Goal: Obtain resource: Obtain resource

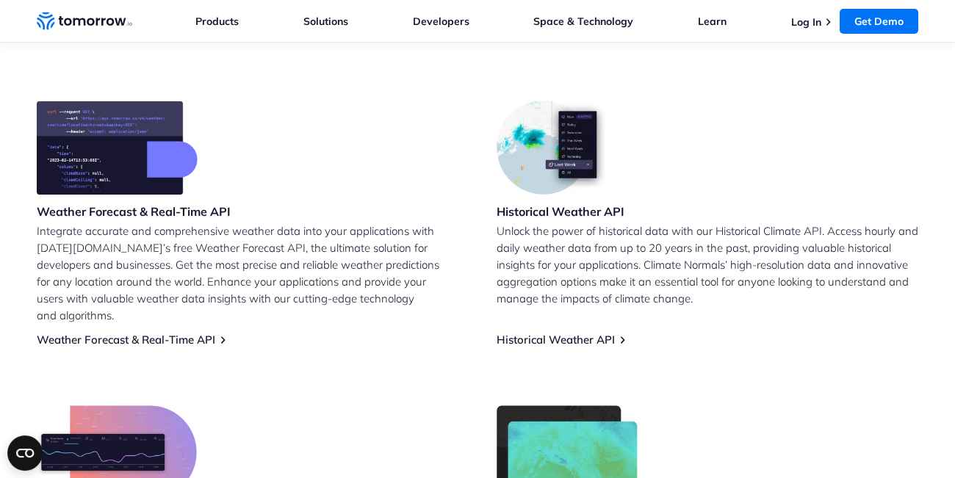
scroll to position [581, 0]
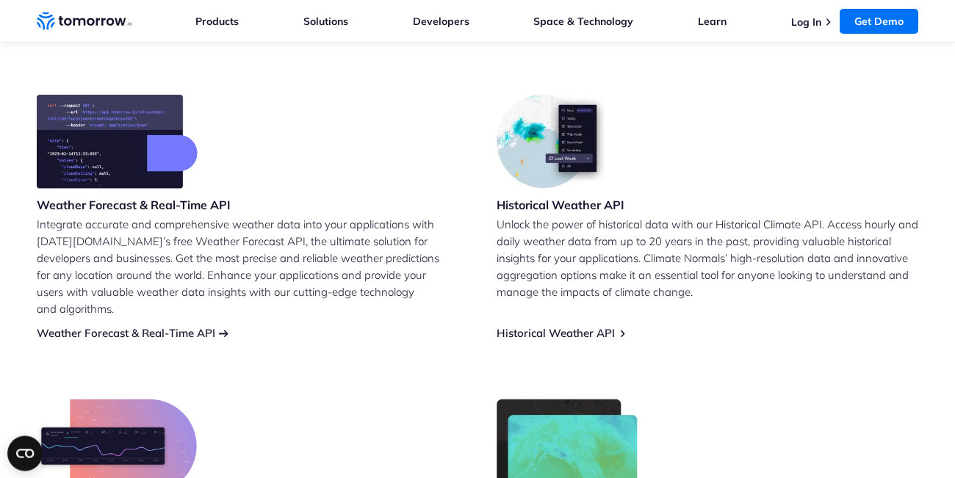
click at [186, 326] on link "Weather Forecast & Real-Time API" at bounding box center [126, 333] width 179 height 14
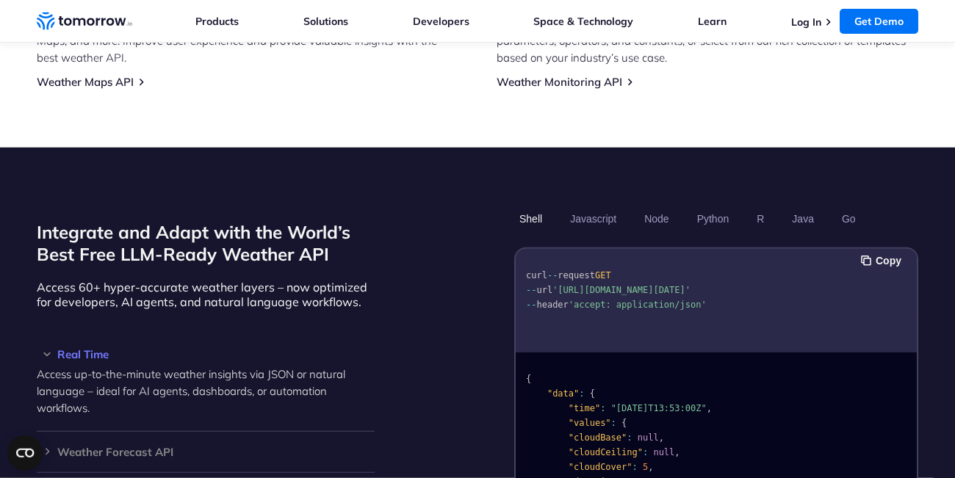
scroll to position [828, 0]
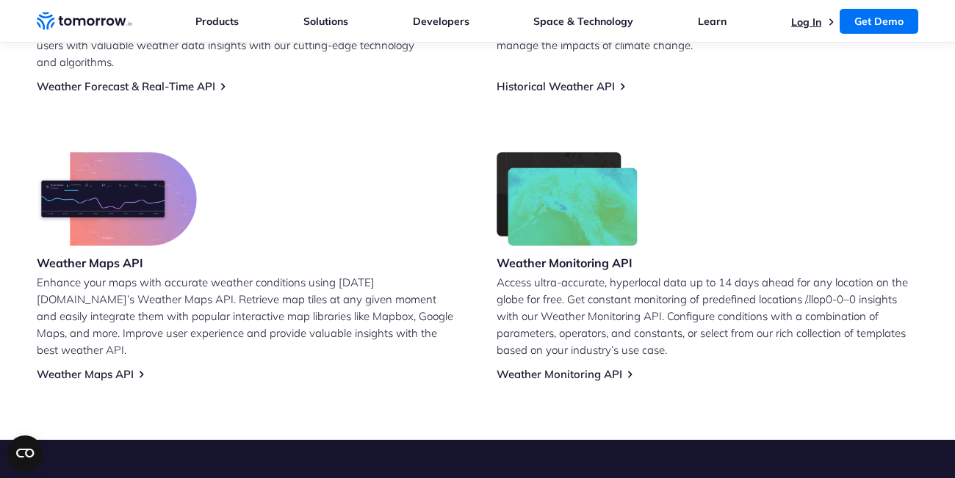
click at [821, 21] on link "Log In" at bounding box center [806, 21] width 30 height 13
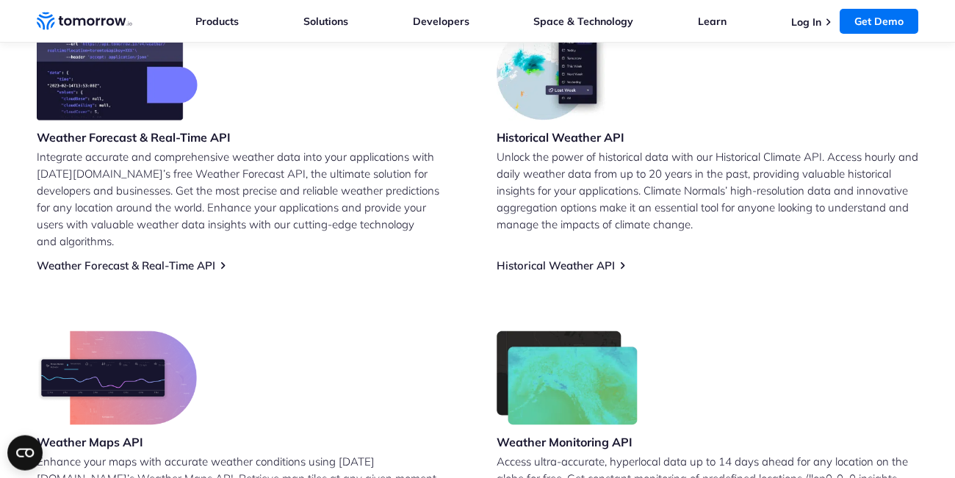
scroll to position [650, 0]
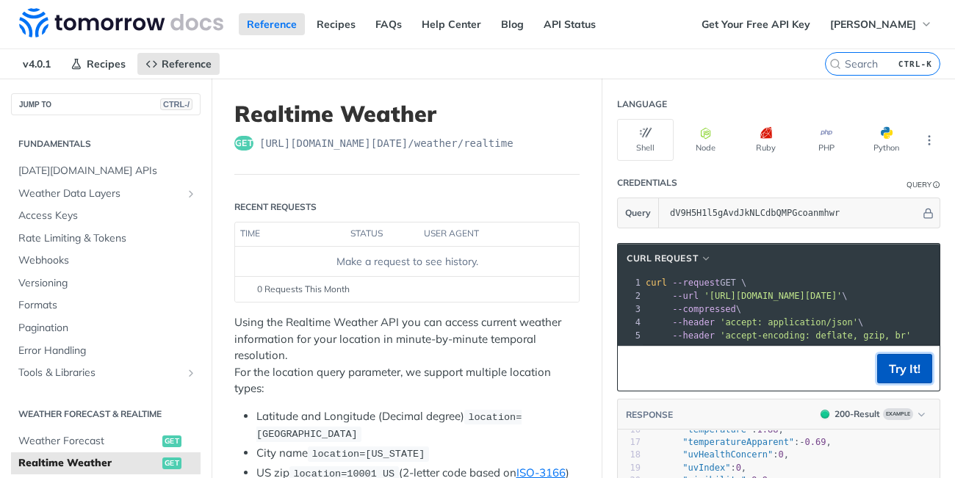
click at [907, 360] on button "Try It!" at bounding box center [904, 368] width 55 height 29
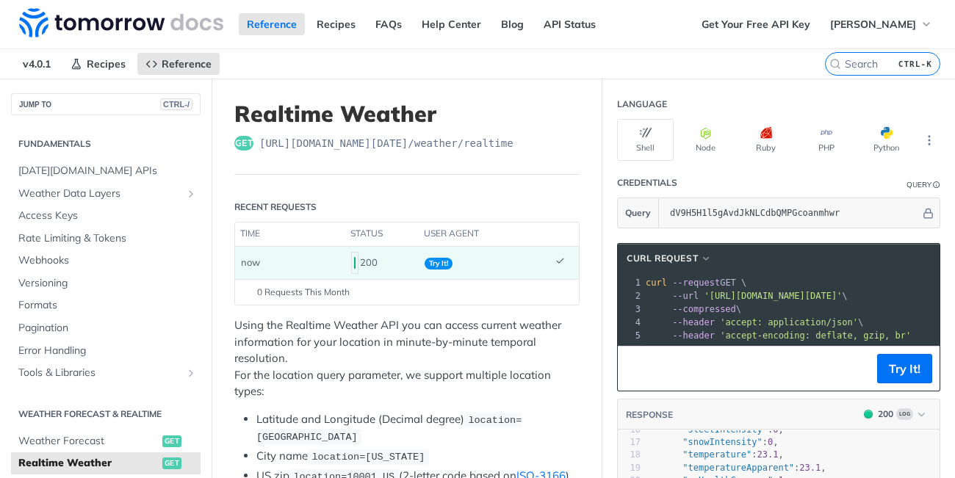
click at [838, 303] on pre "--compressed \" at bounding box center [950, 309] width 615 height 13
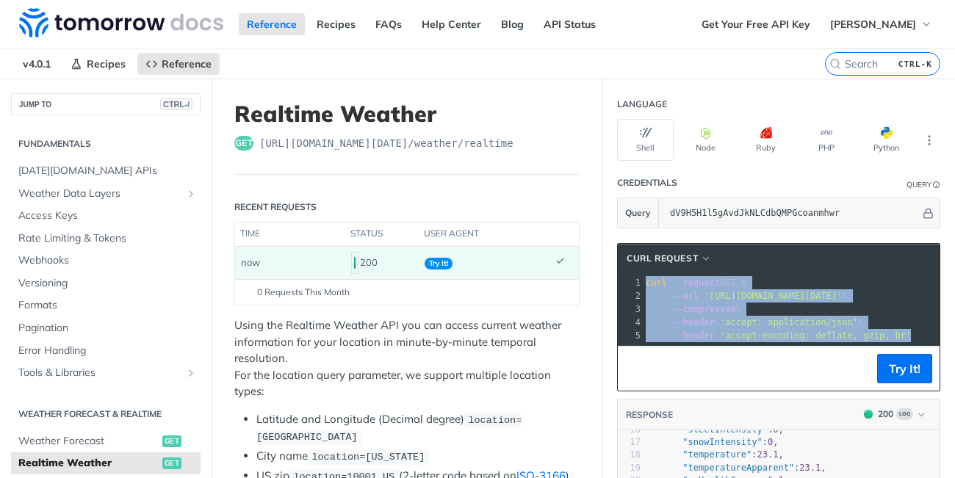
copy div "curl --request GET \ 2 --url '[URL][DOMAIN_NAME][DATE]' \ 3 --compressed \ 4 --…"
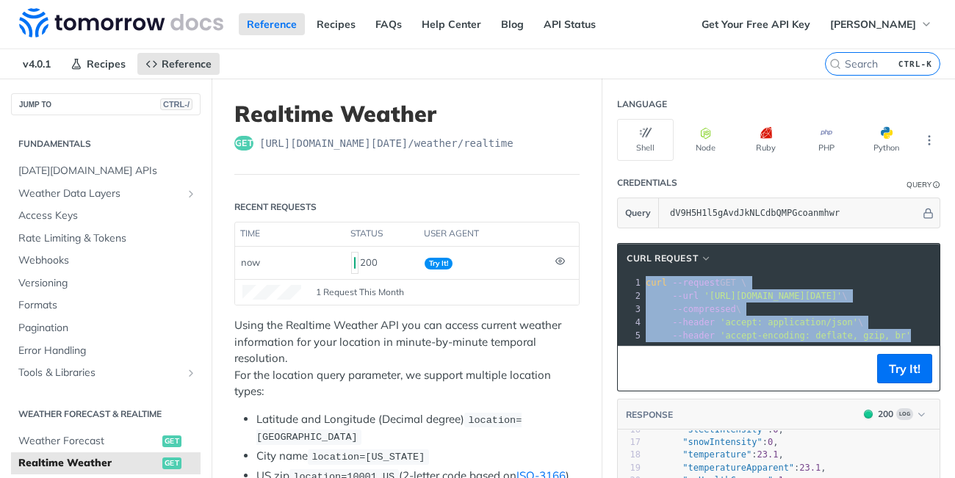
scroll to position [40, 0]
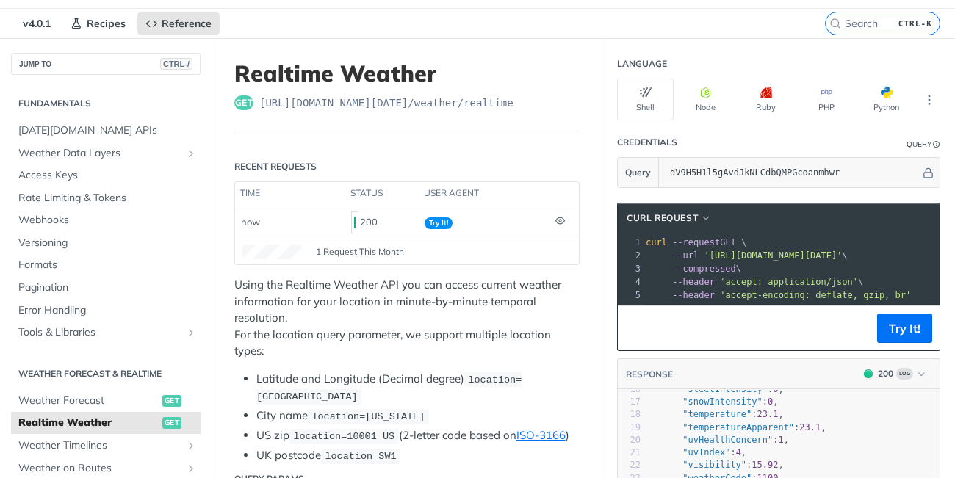
click at [731, 248] on span "curl --request GET \" at bounding box center [696, 242] width 101 height 10
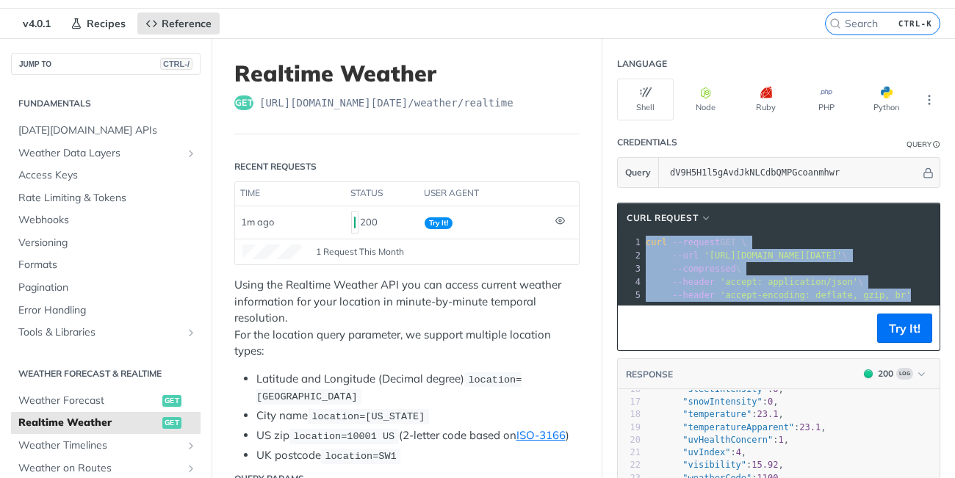
drag, startPoint x: 644, startPoint y: 246, endPoint x: 929, endPoint y: 301, distance: 289.6
click at [929, 301] on div "1 curl --request GET \ 2 --url '[URL][DOMAIN_NAME][DATE]' \ 3 --compressed \ 4 …" at bounding box center [950, 269] width 615 height 66
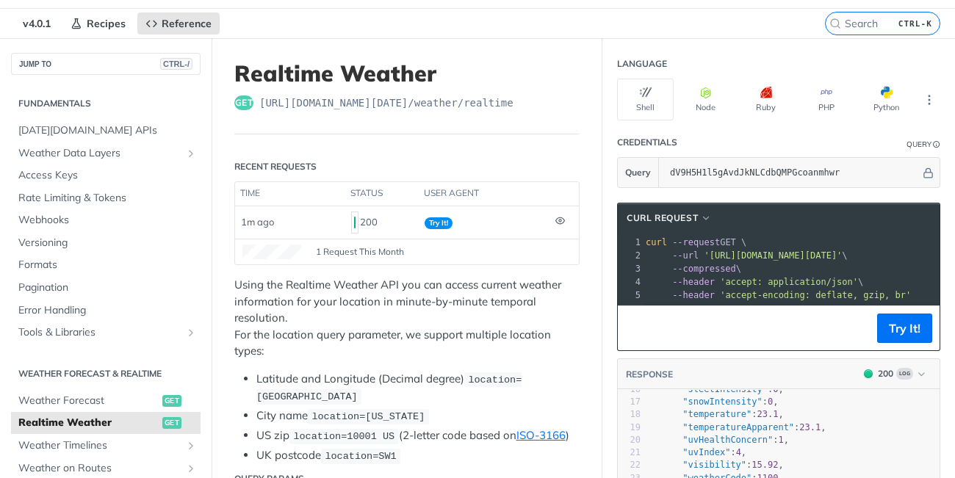
click at [814, 259] on span "'[URL][DOMAIN_NAME][DATE]'" at bounding box center [773, 256] width 138 height 10
click at [715, 251] on span "'[URL][DOMAIN_NAME][DATE]'" at bounding box center [773, 256] width 138 height 10
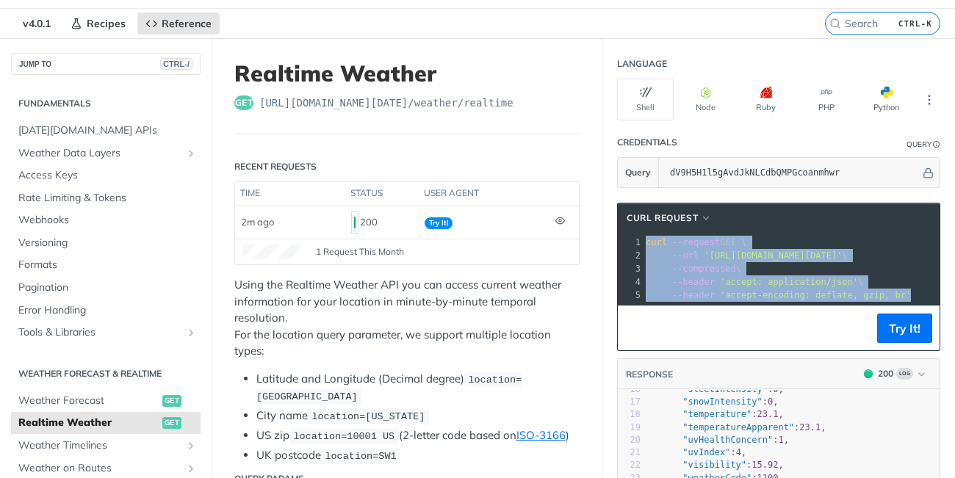
drag, startPoint x: 644, startPoint y: 248, endPoint x: 912, endPoint y: 309, distance: 275.0
click at [912, 309] on div "cURL Request xxxxxxxxxx 1 curl --request GET \ 2 --url '[URL][DOMAIN_NAME][DATE…" at bounding box center [778, 277] width 323 height 148
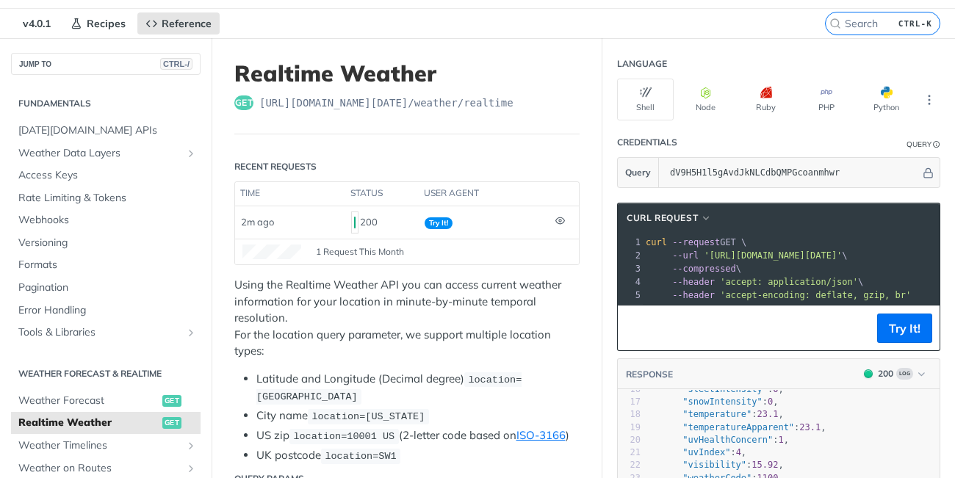
click at [825, 268] on pre "--compressed \" at bounding box center [950, 268] width 615 height 13
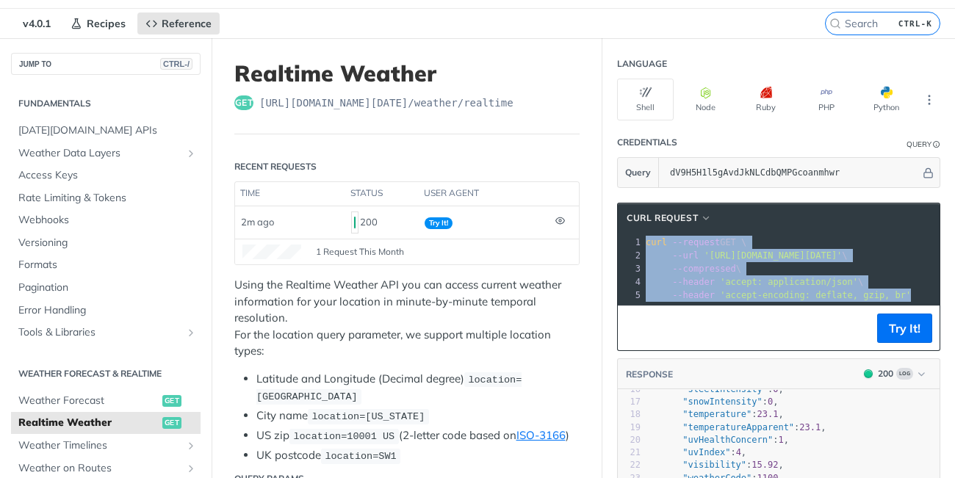
drag, startPoint x: 647, startPoint y: 240, endPoint x: 926, endPoint y: 297, distance: 284.9
click at [926, 297] on div "1 curl --request GET \ 2 --url '[URL][DOMAIN_NAME][DATE]' \ 3 --compressed \ 4 …" at bounding box center [950, 269] width 615 height 66
copy div "curl --request GET \ 2 --url '[URL][DOMAIN_NAME][DATE]' \ 3 --compressed \ 4 --…"
